Goal: Information Seeking & Learning: Learn about a topic

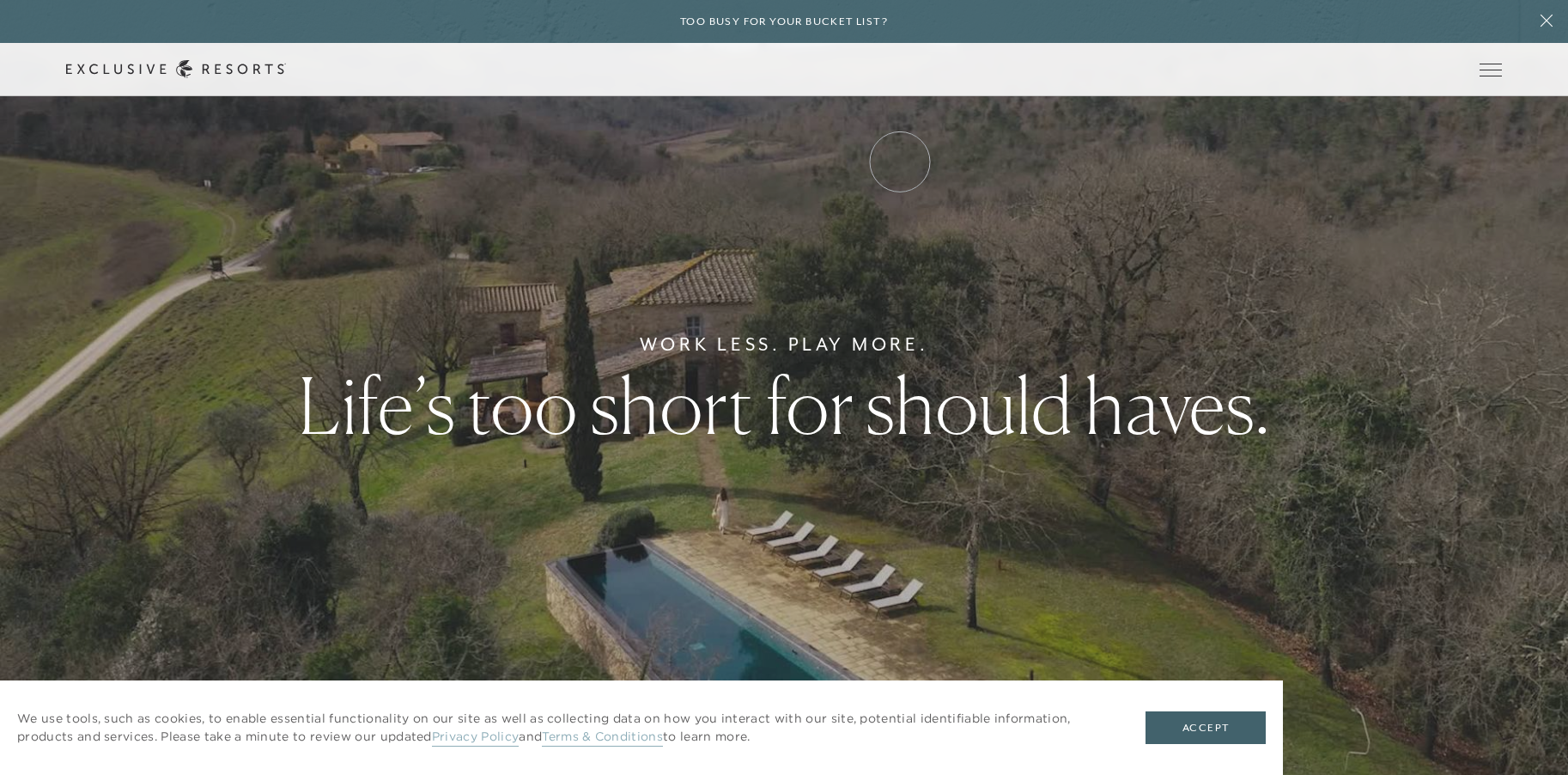
click at [0, 0] on link "Experience Collection" at bounding box center [0, 0] width 0 height 0
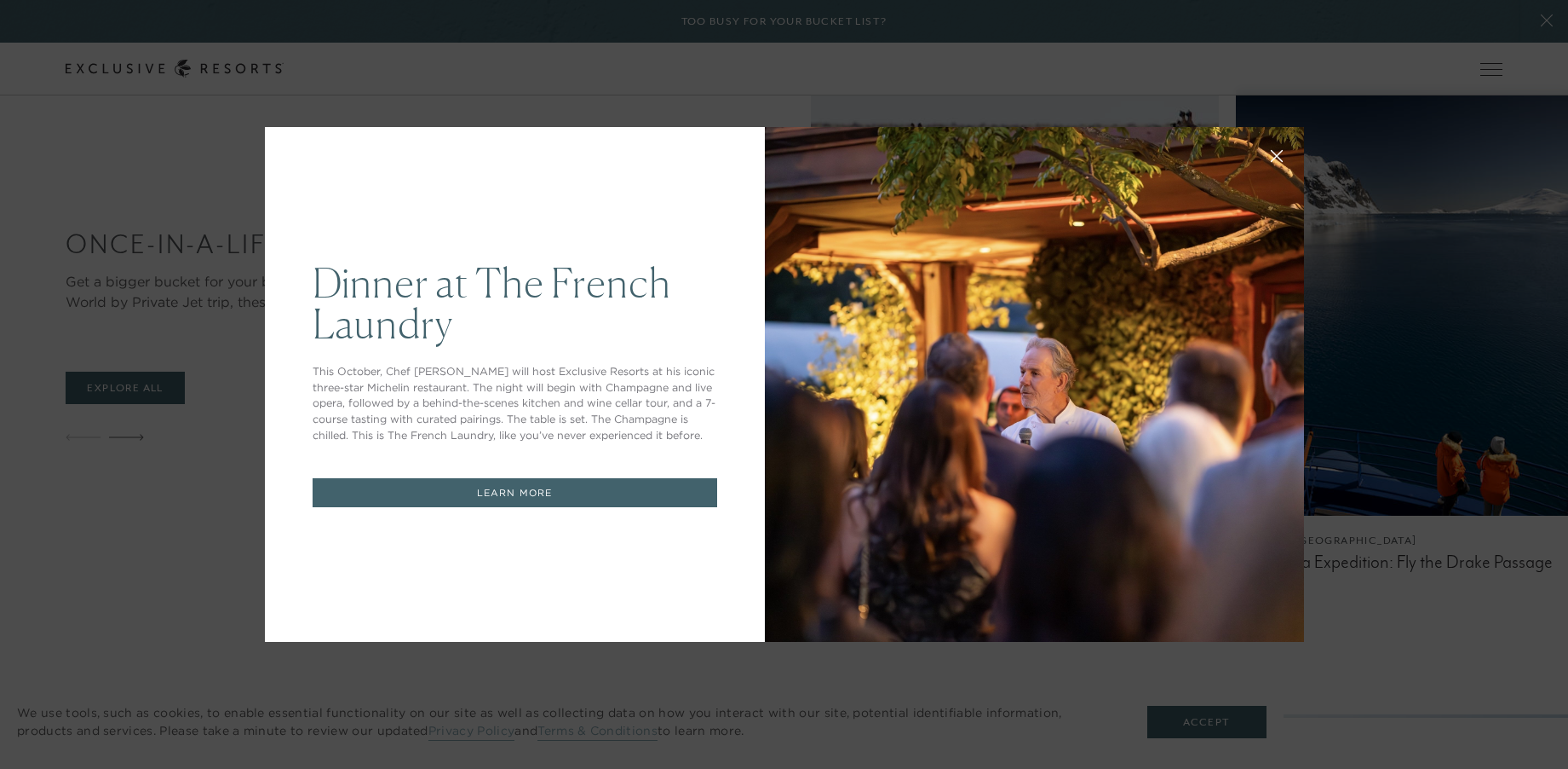
click at [1271, 156] on icon at bounding box center [1276, 155] width 11 height 11
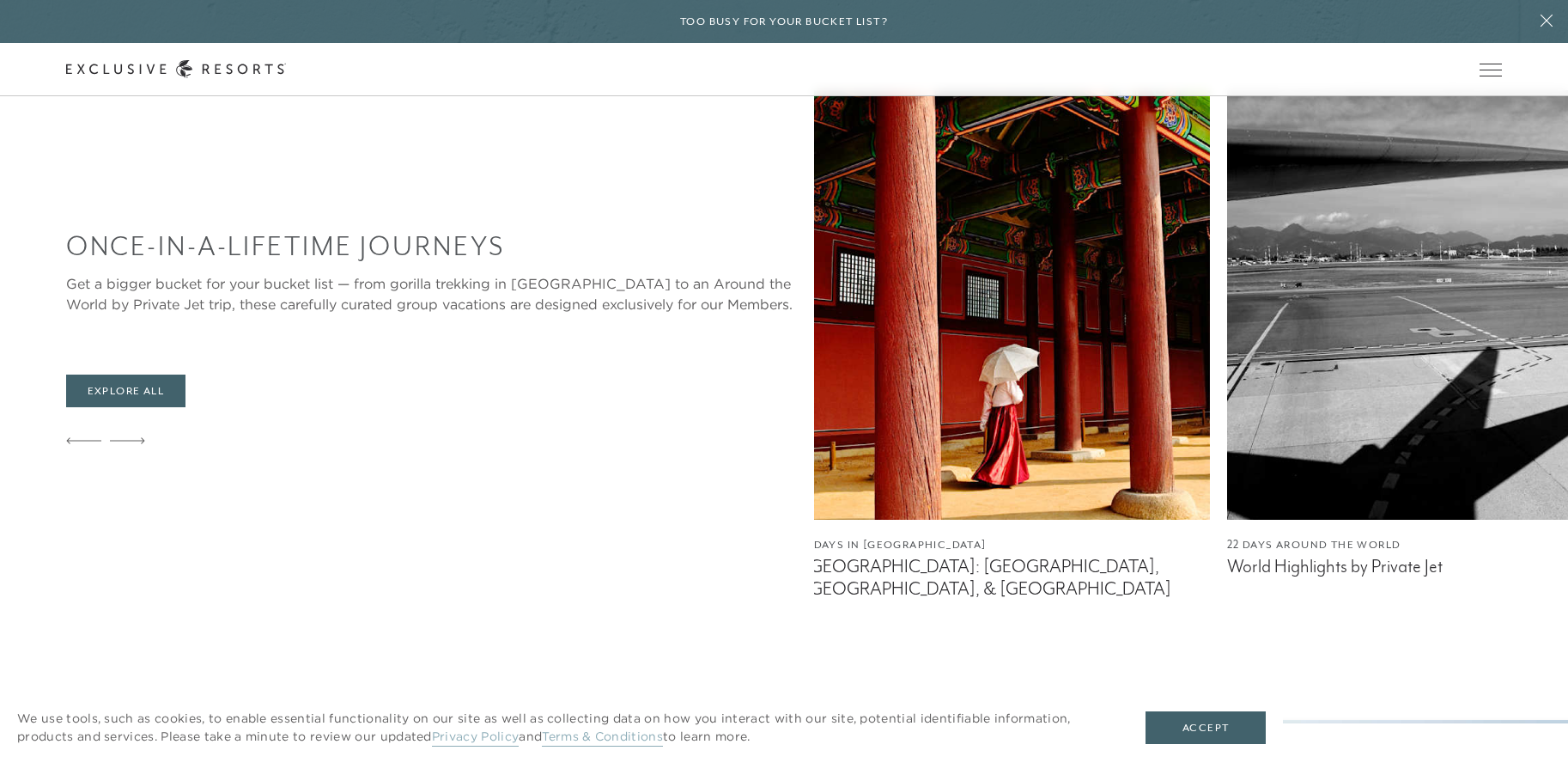
click at [804, 378] on img at bounding box center [1006, 304] width 406 height 429
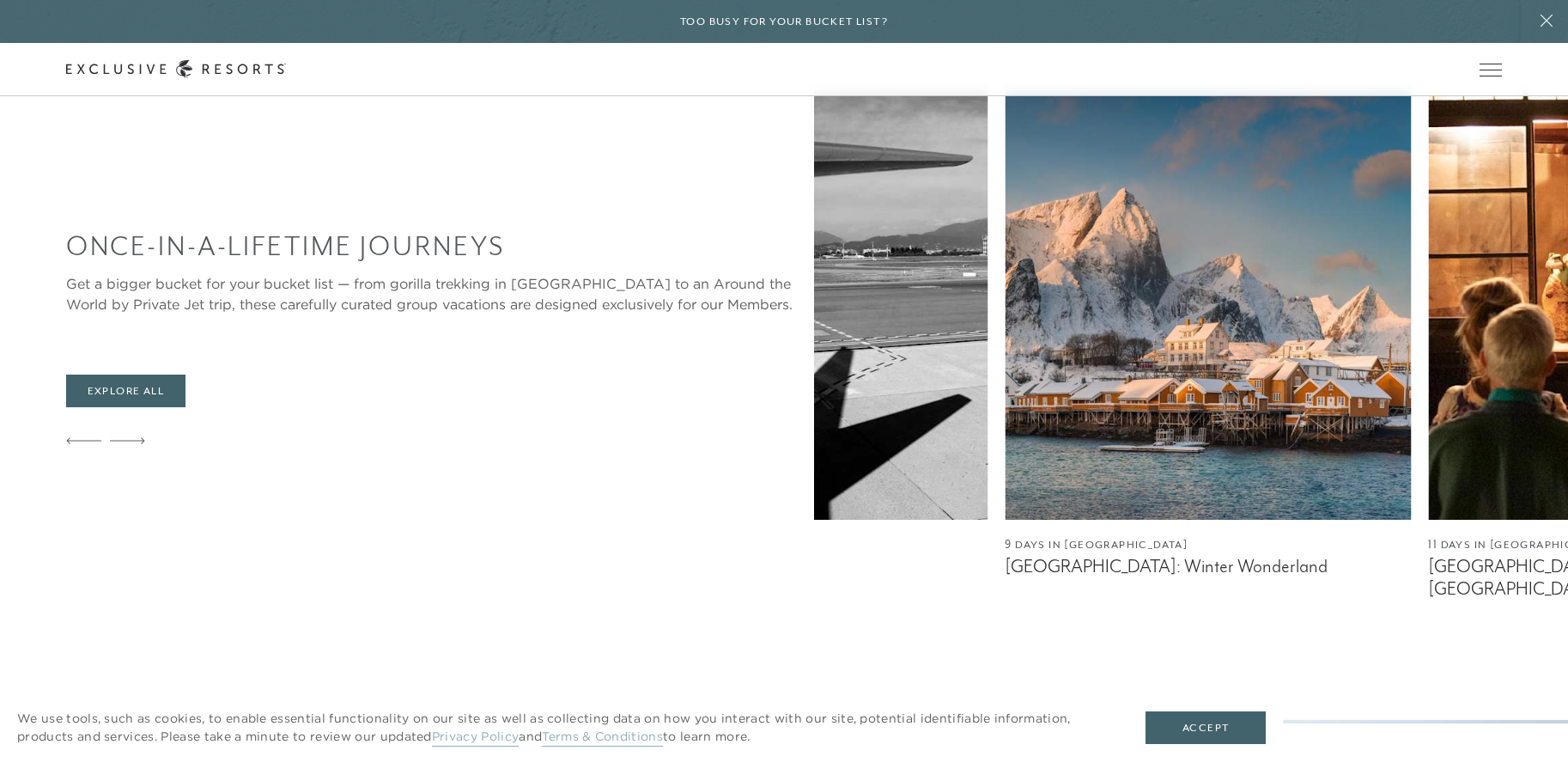
click at [1004, 392] on img at bounding box center [1207, 304] width 406 height 429
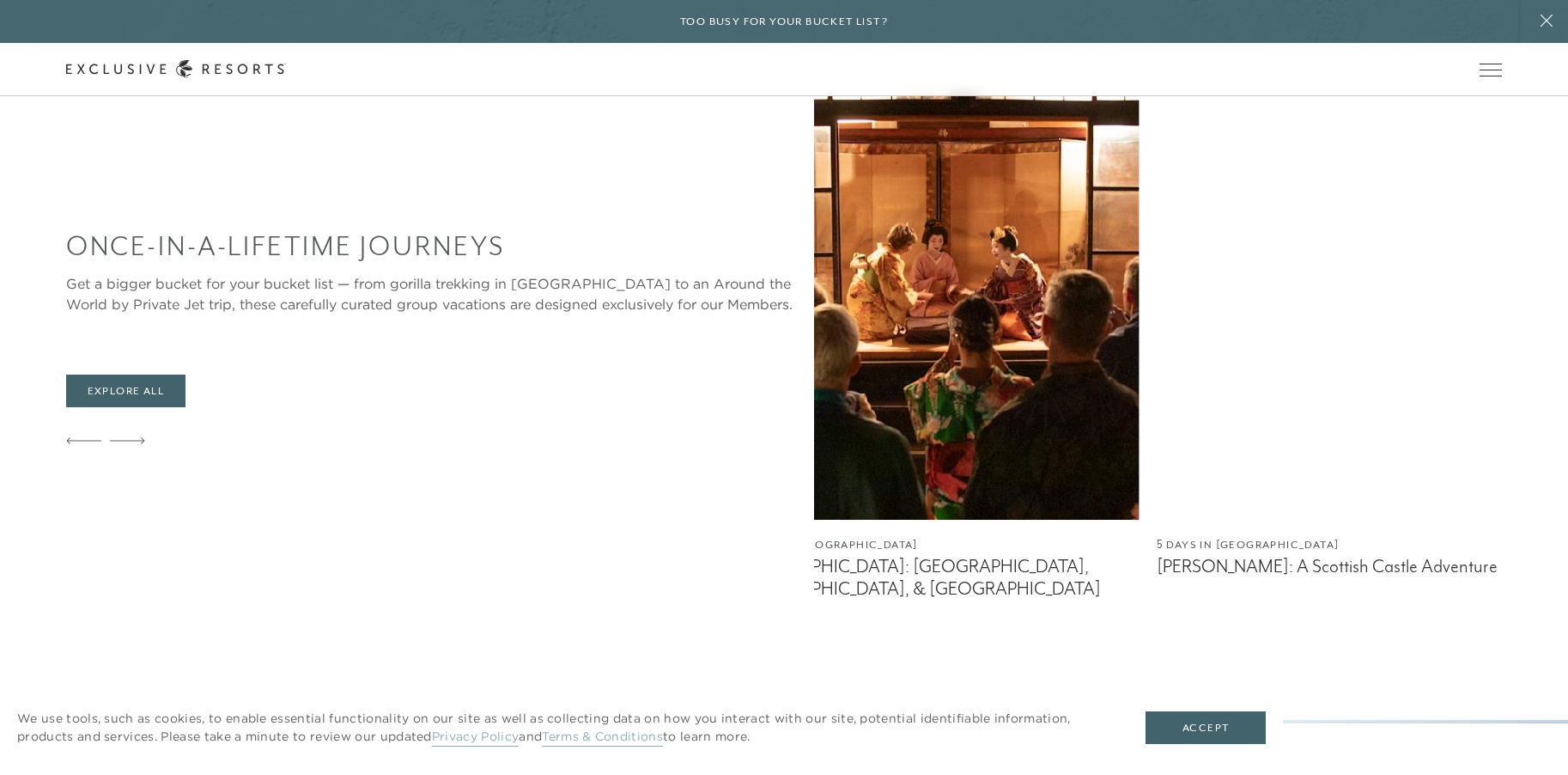
click at [1157, 353] on img at bounding box center [1360, 304] width 406 height 429
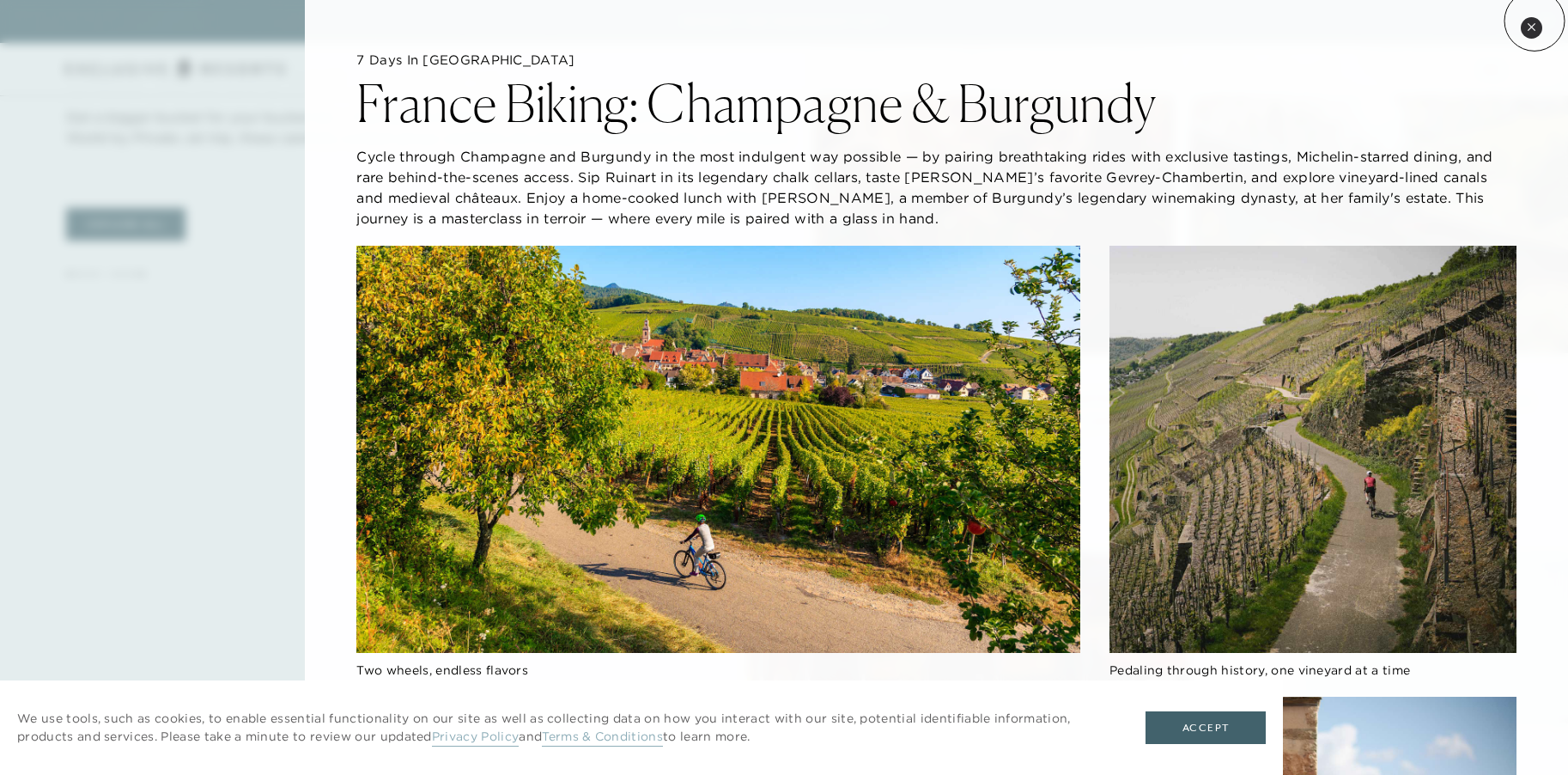
click at [1534, 21] on button "Close quickview" at bounding box center [1532, 28] width 22 height 22
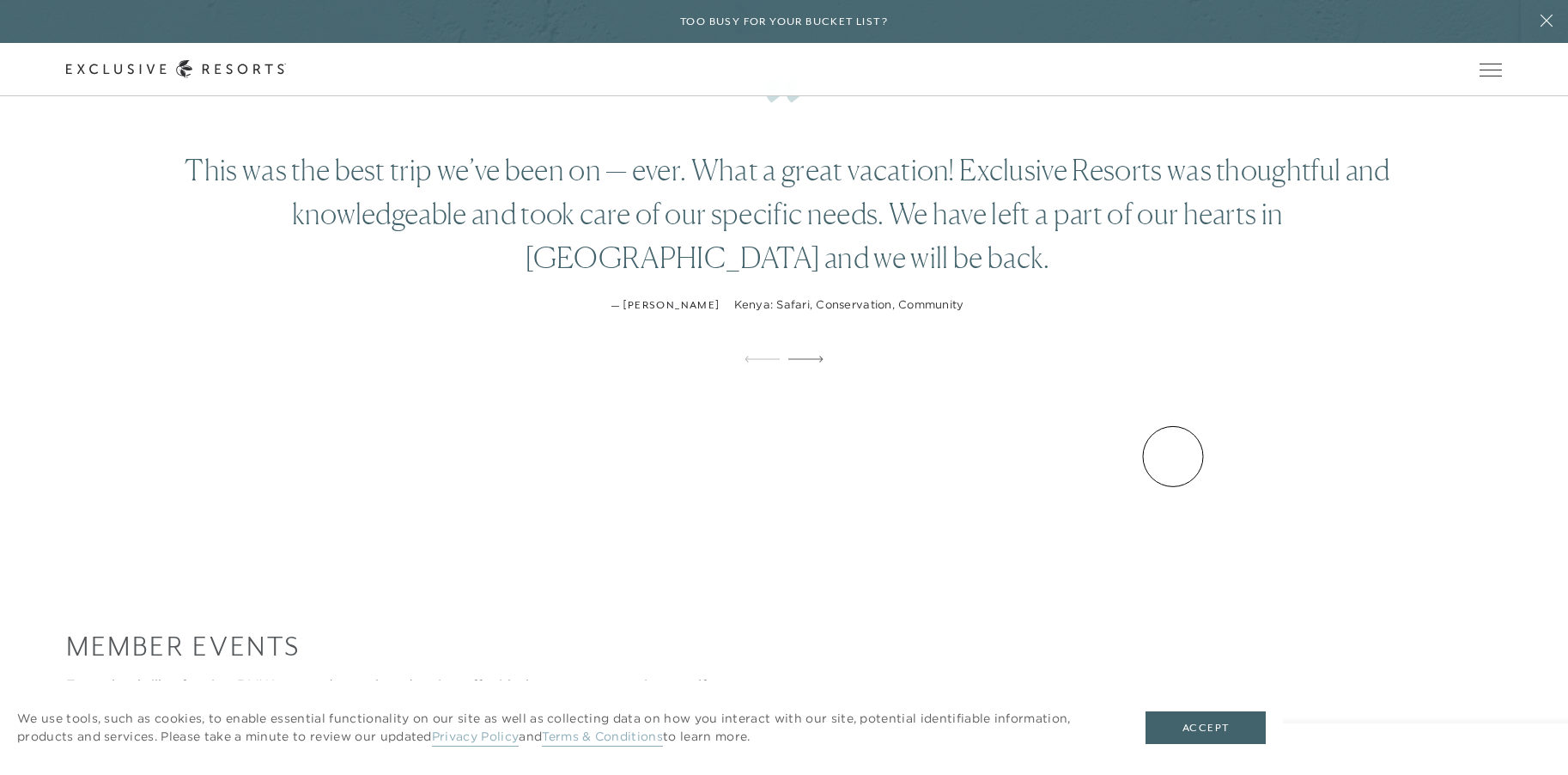
scroll to position [356, 0]
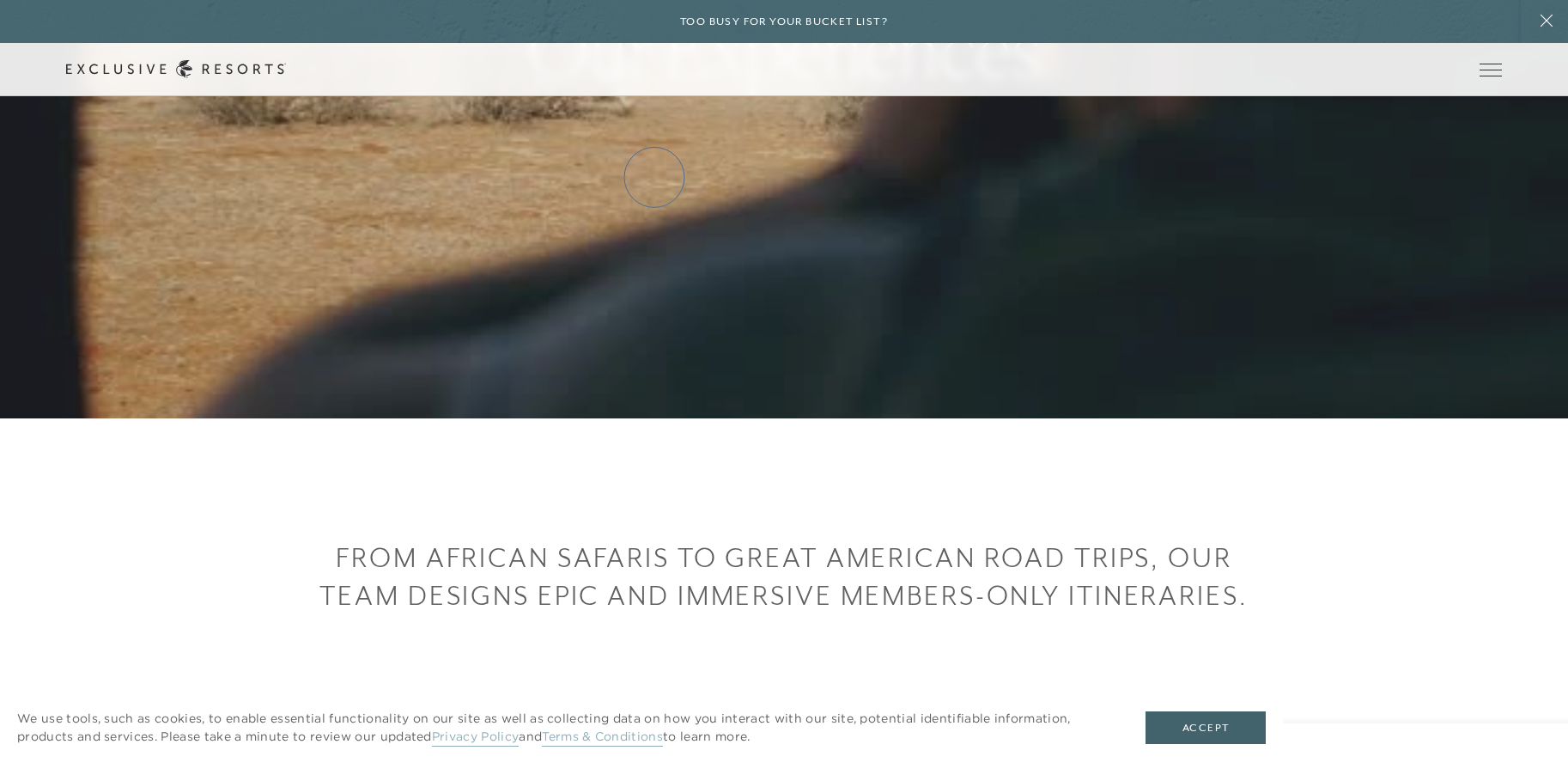
click at [0, 0] on link "Residence Collection" at bounding box center [0, 0] width 0 height 0
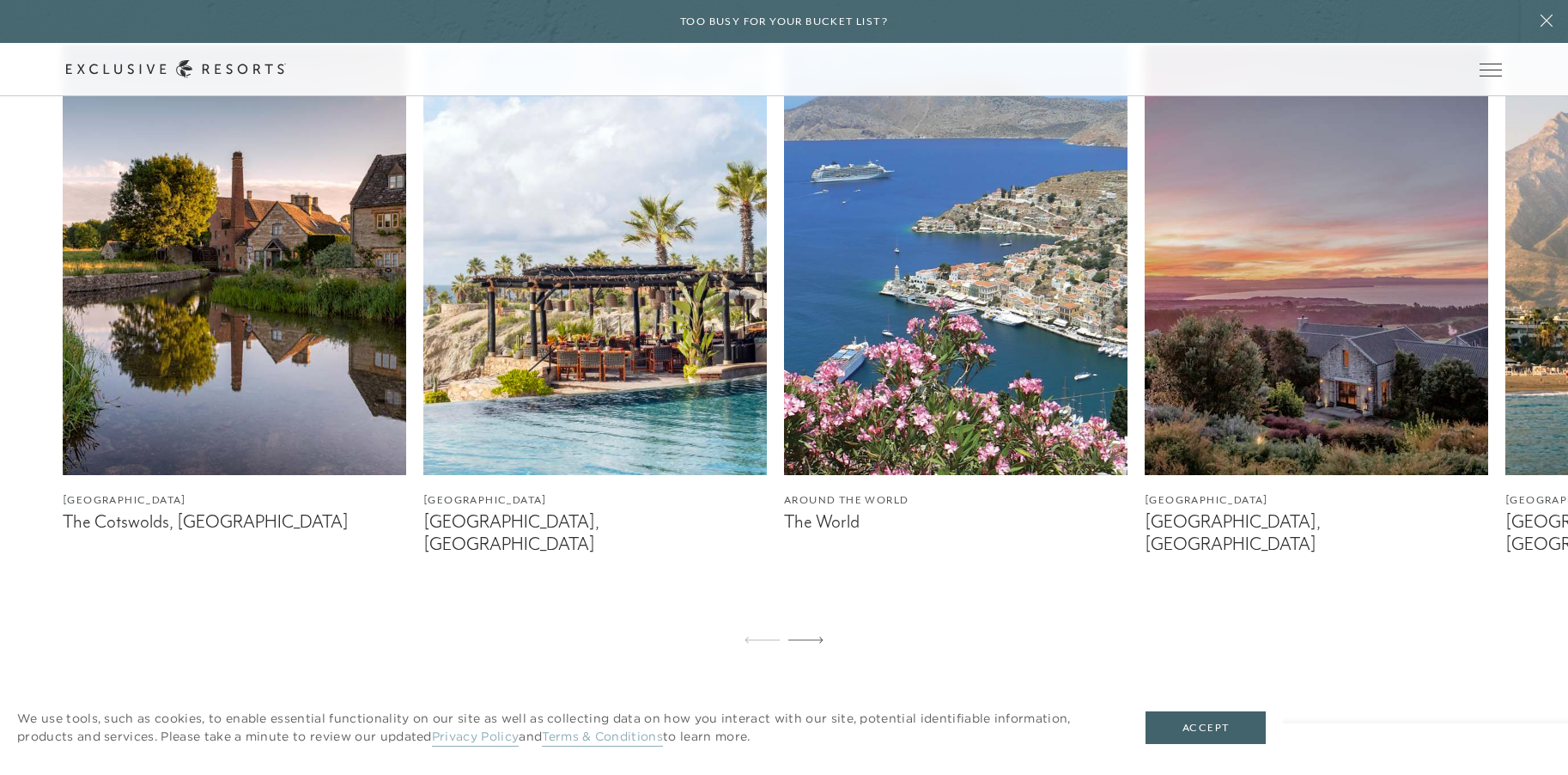
scroll to position [1057, 0]
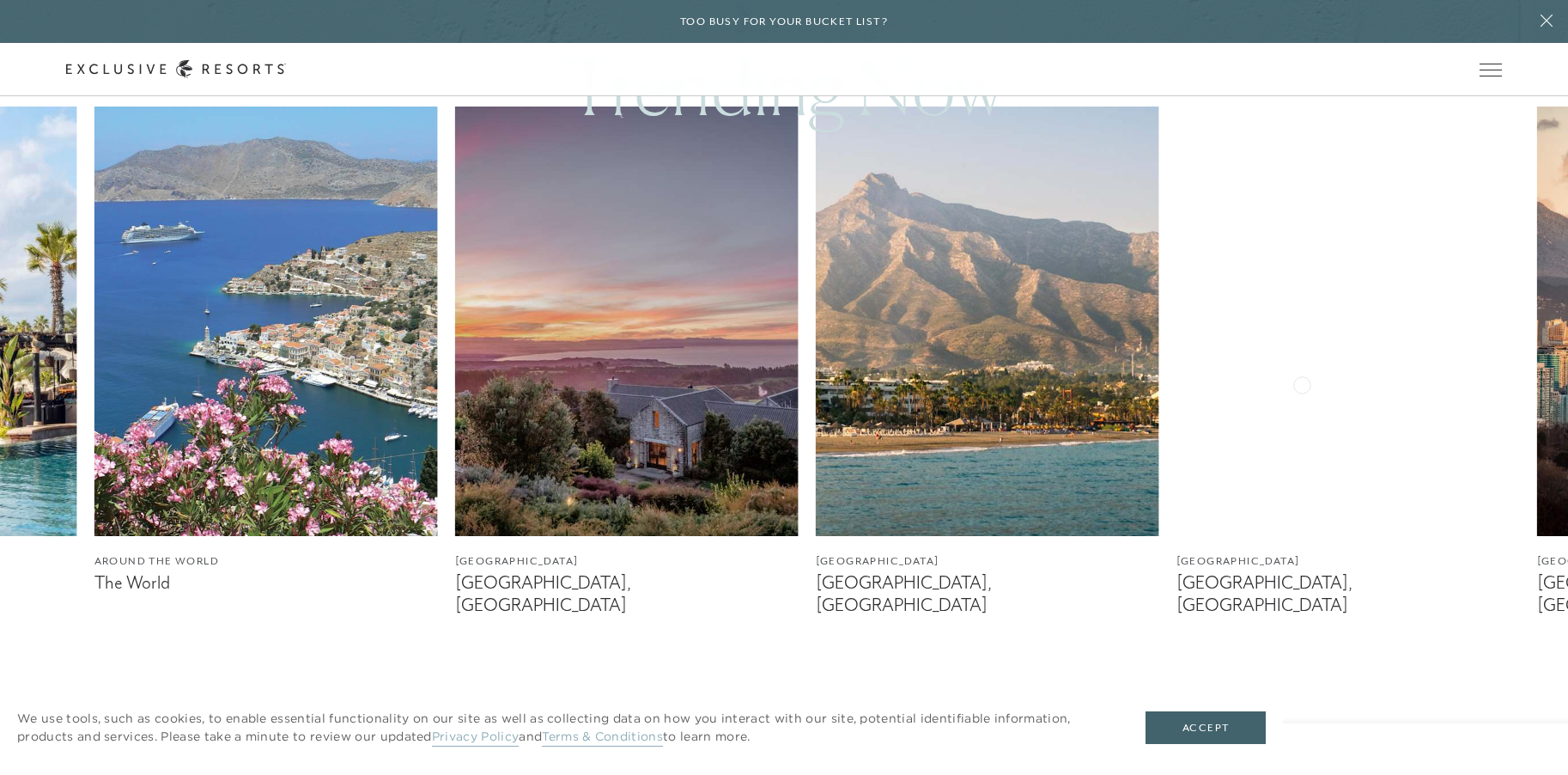
click at [602, 361] on img at bounding box center [626, 321] width 343 height 429
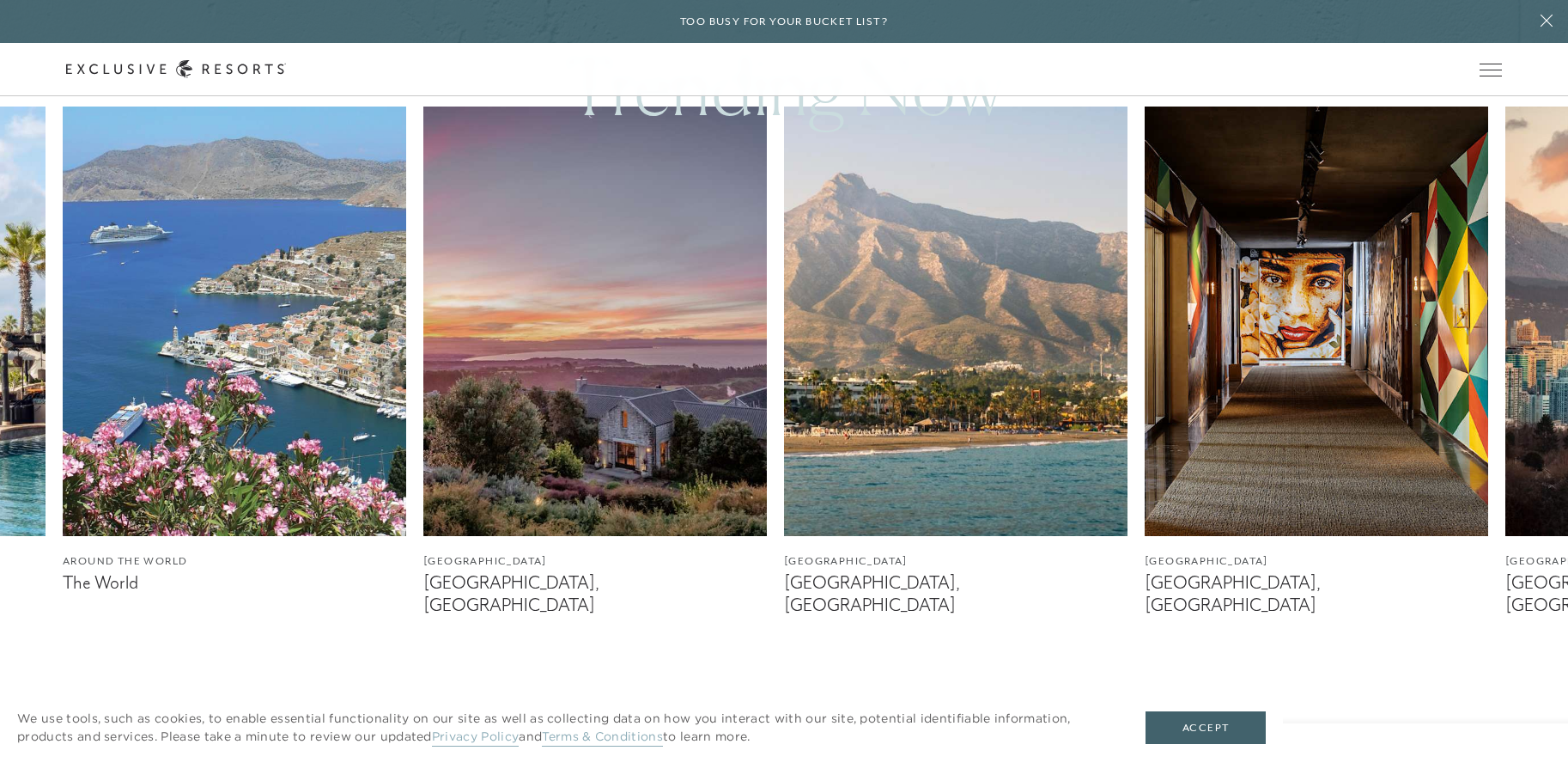
click at [602, 361] on img at bounding box center [594, 321] width 343 height 429
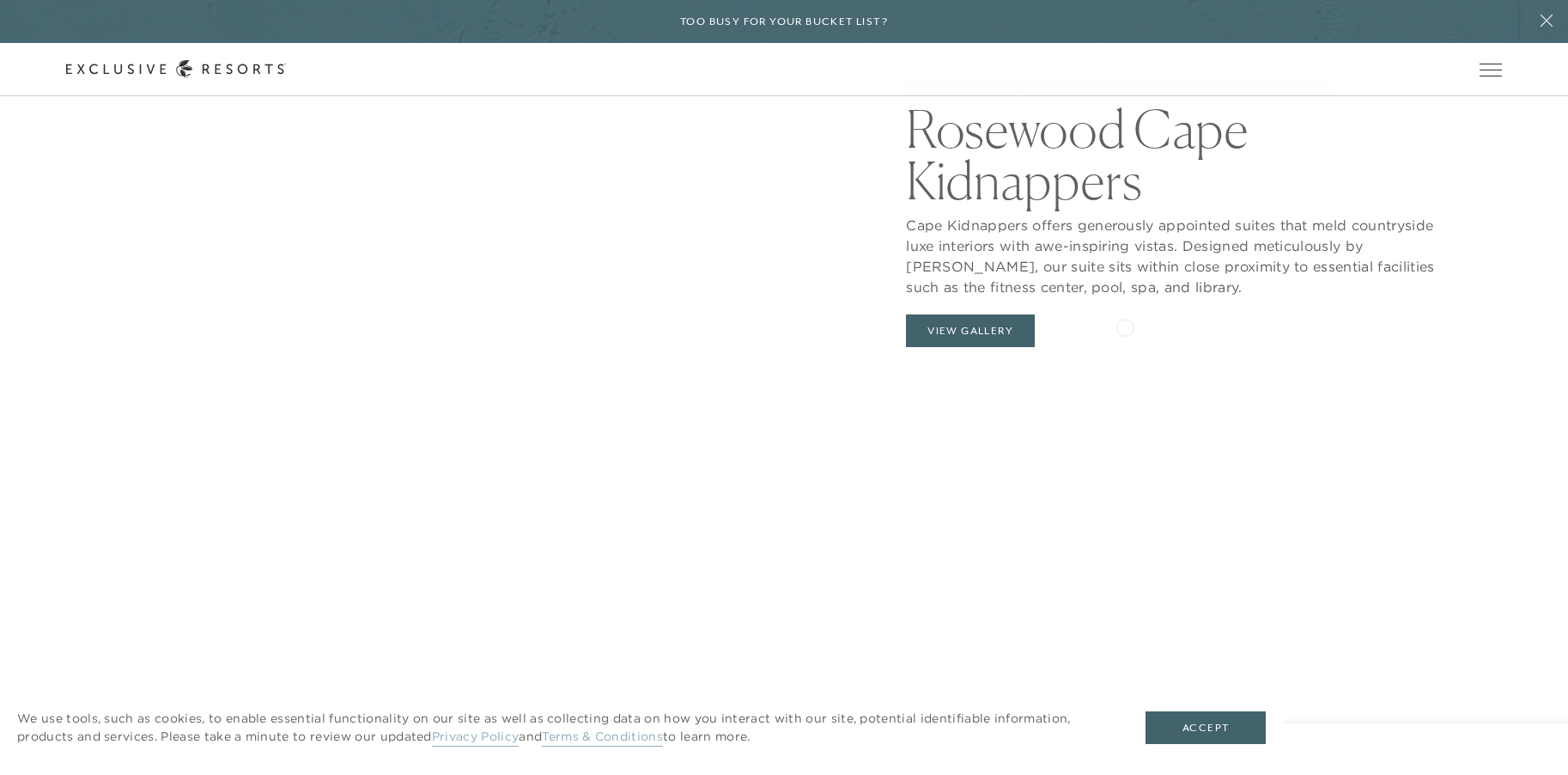
scroll to position [2016, 0]
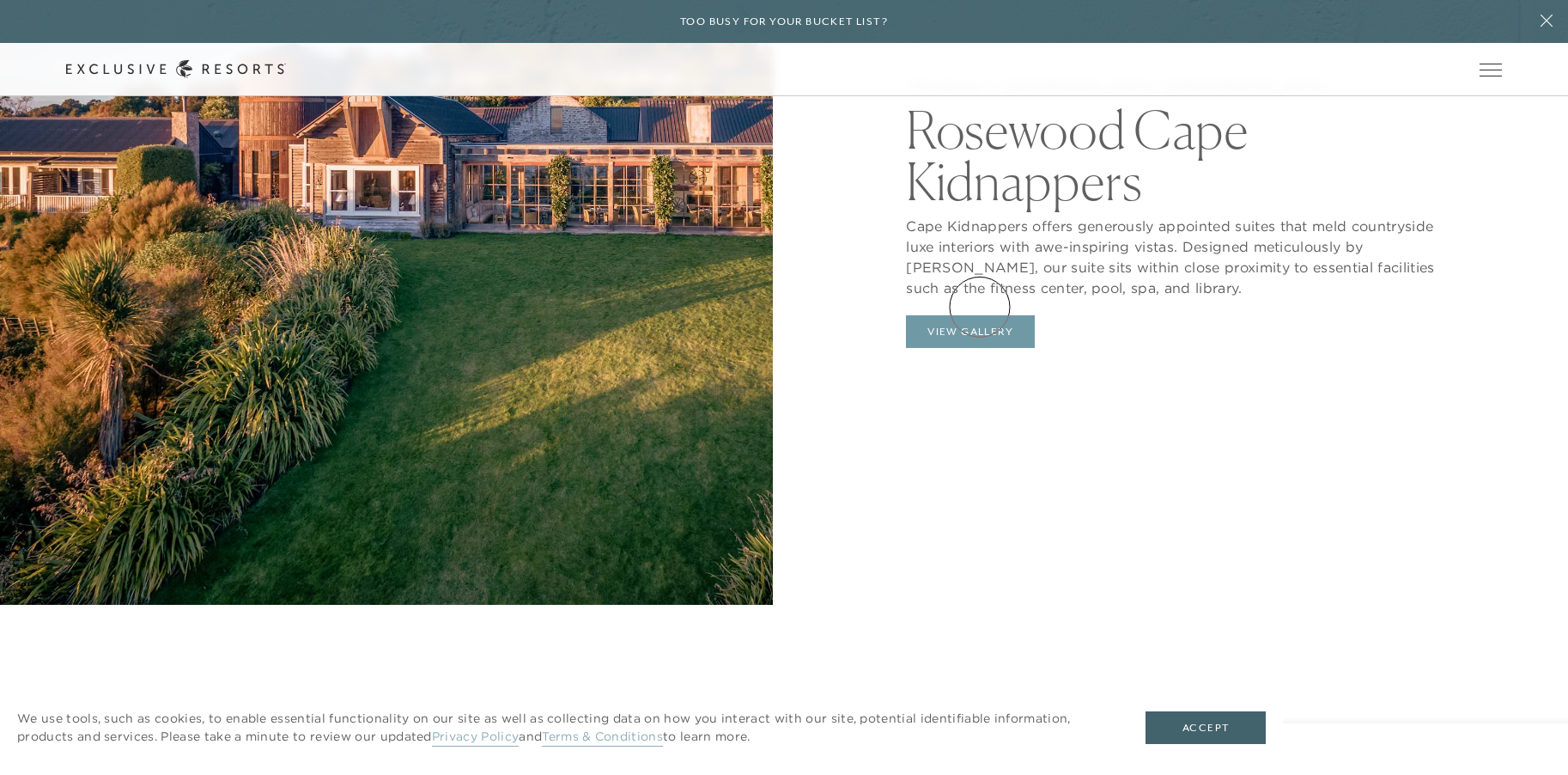
click at [980, 315] on button "View Gallery" at bounding box center [970, 331] width 129 height 33
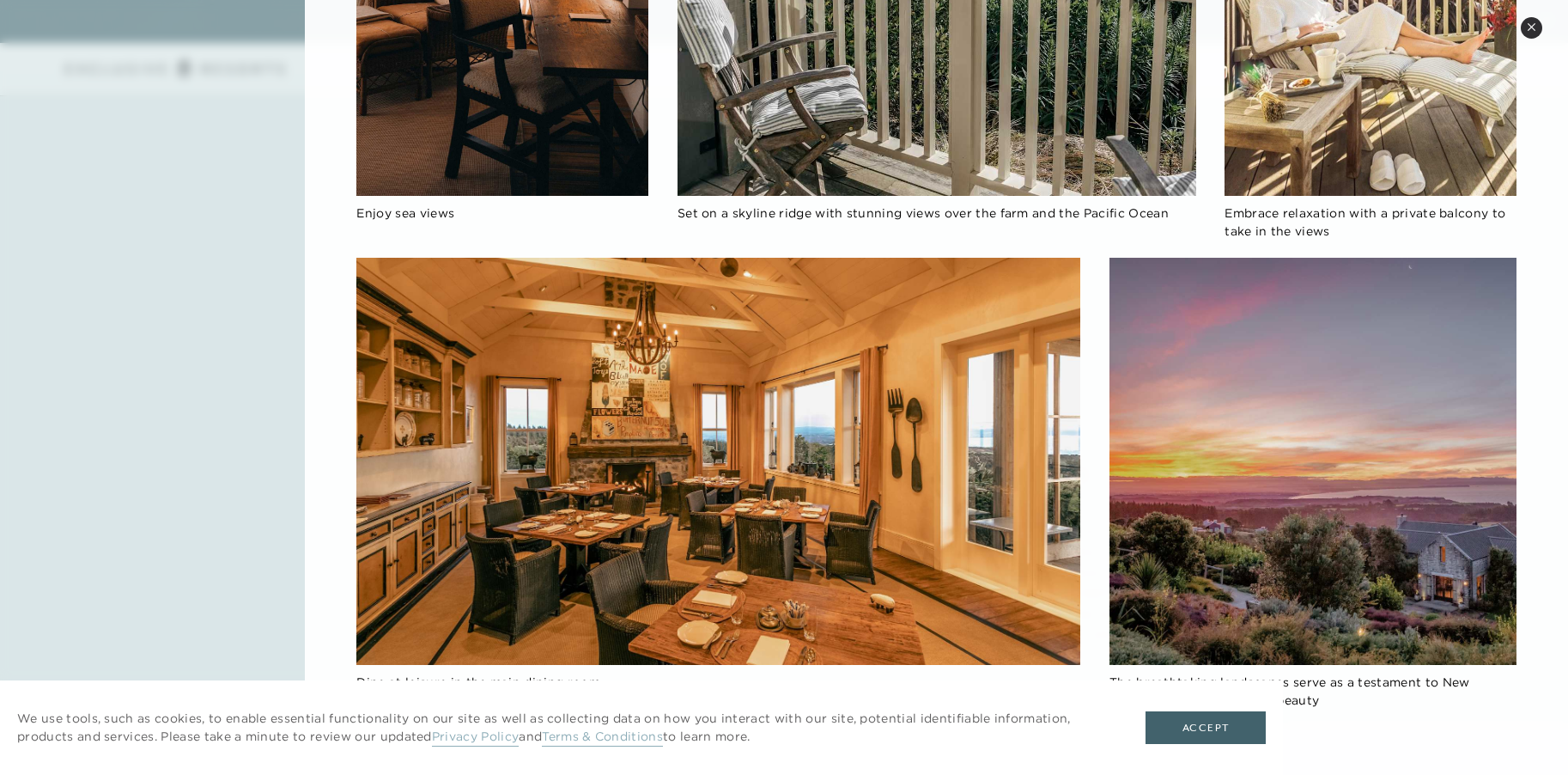
scroll to position [3146, 0]
